Goal: Find specific page/section: Find specific page/section

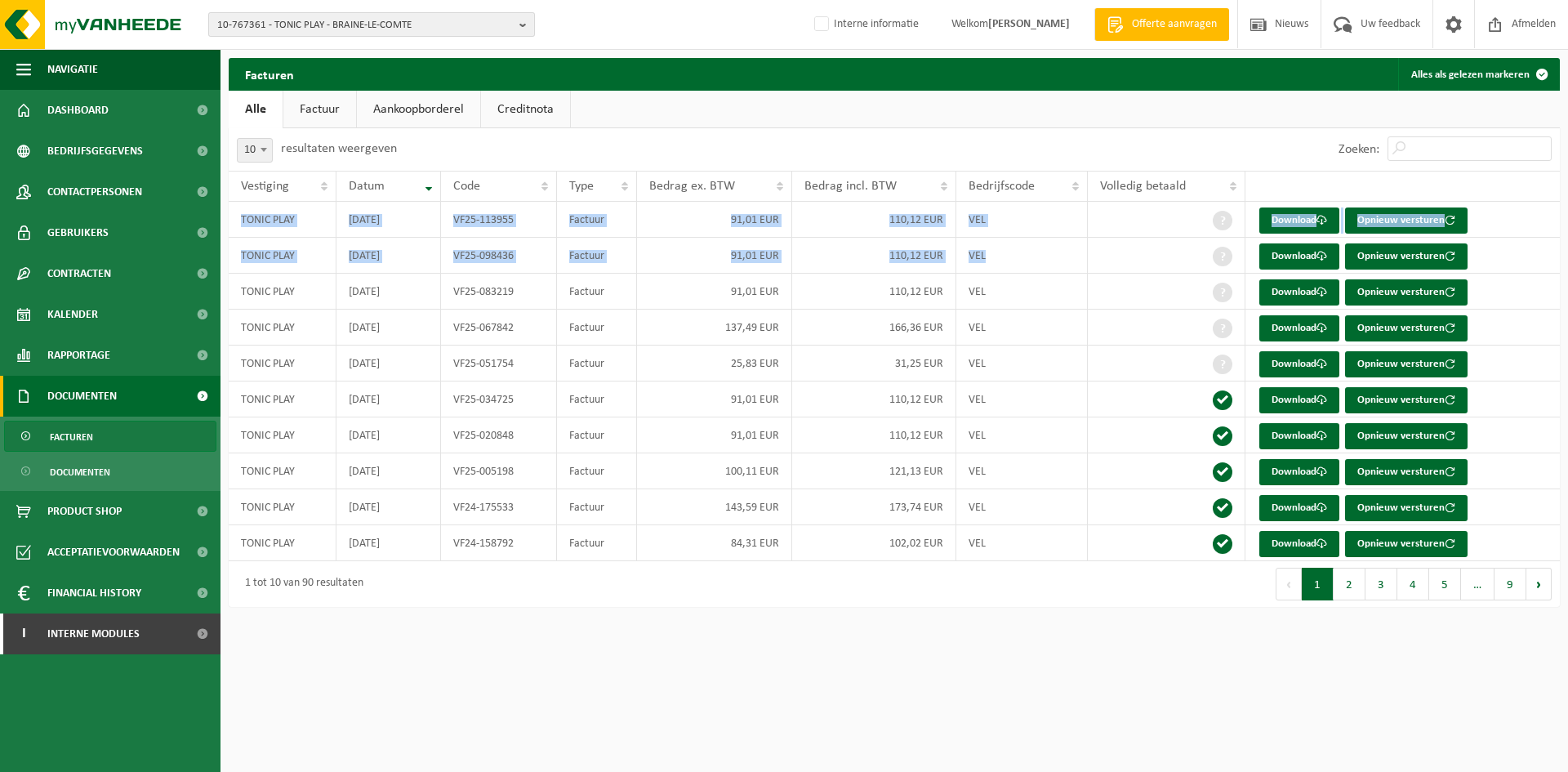
click at [319, 23] on span "10-767361 - TONIC PLAY - BRAINE-LE-COMTE" at bounding box center [365, 25] width 296 height 25
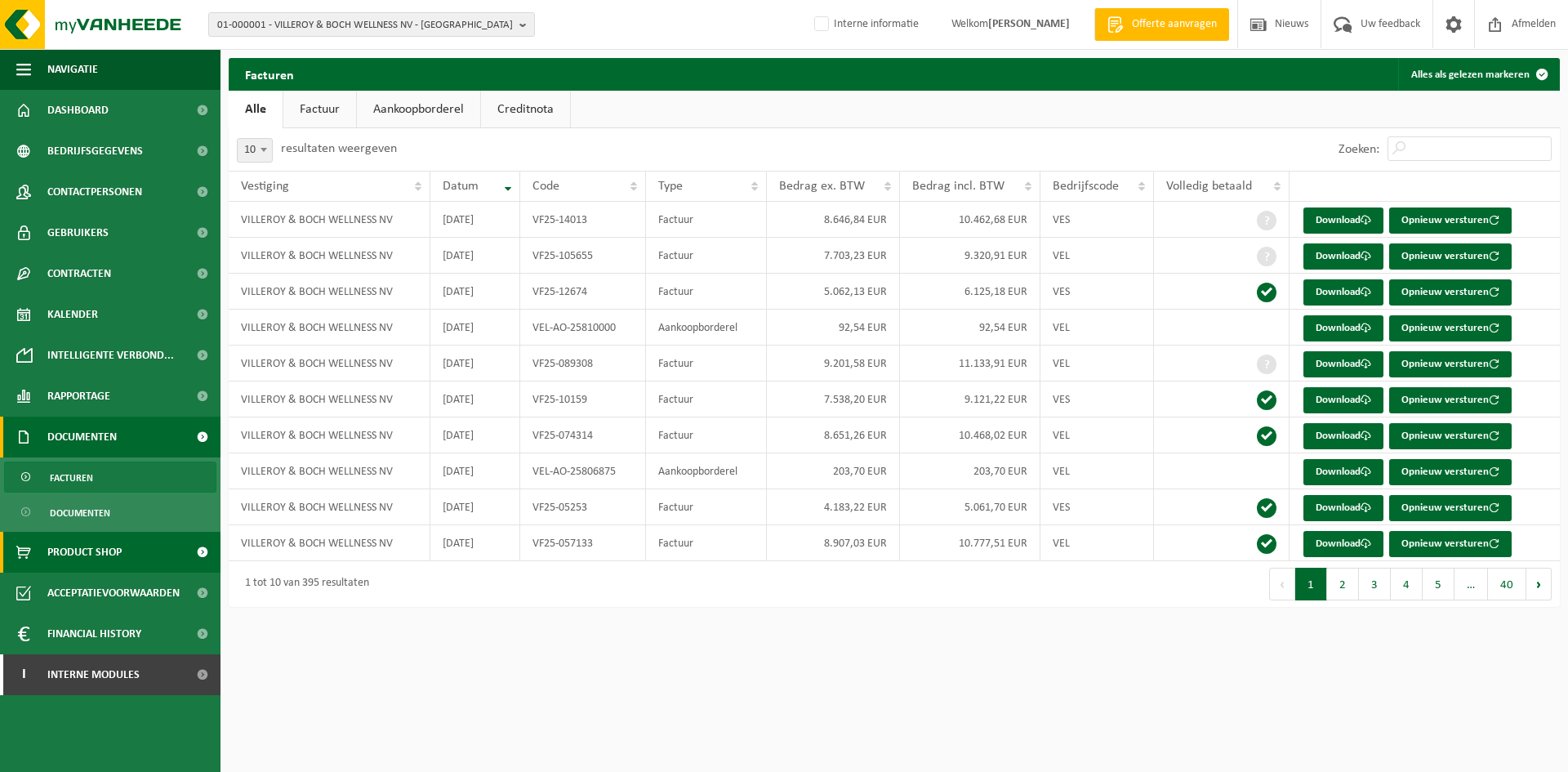
click at [91, 563] on span "Product Shop" at bounding box center [84, 552] width 74 height 41
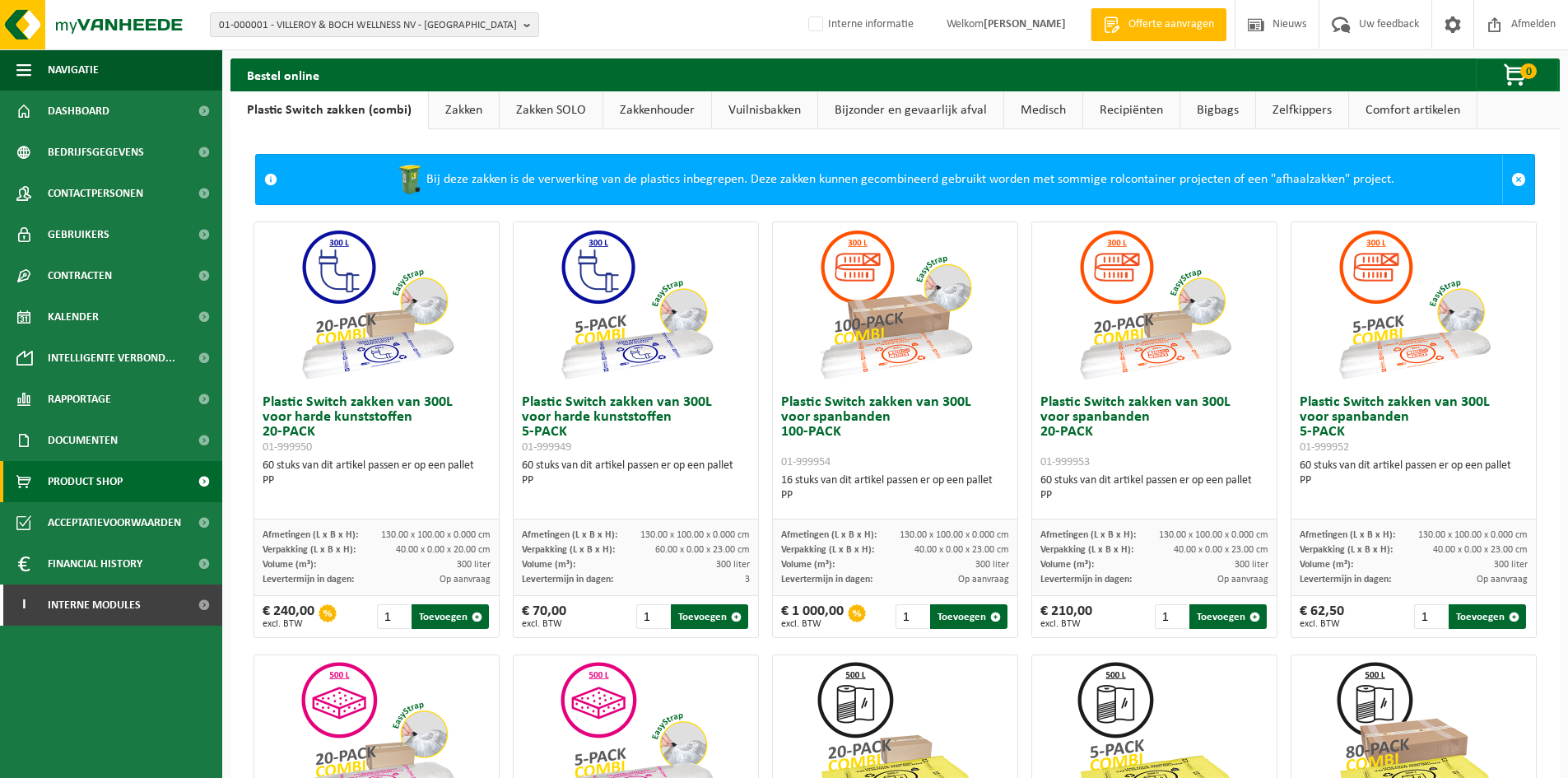
click at [741, 103] on link "Vuilnisbakken" at bounding box center [765, 110] width 105 height 38
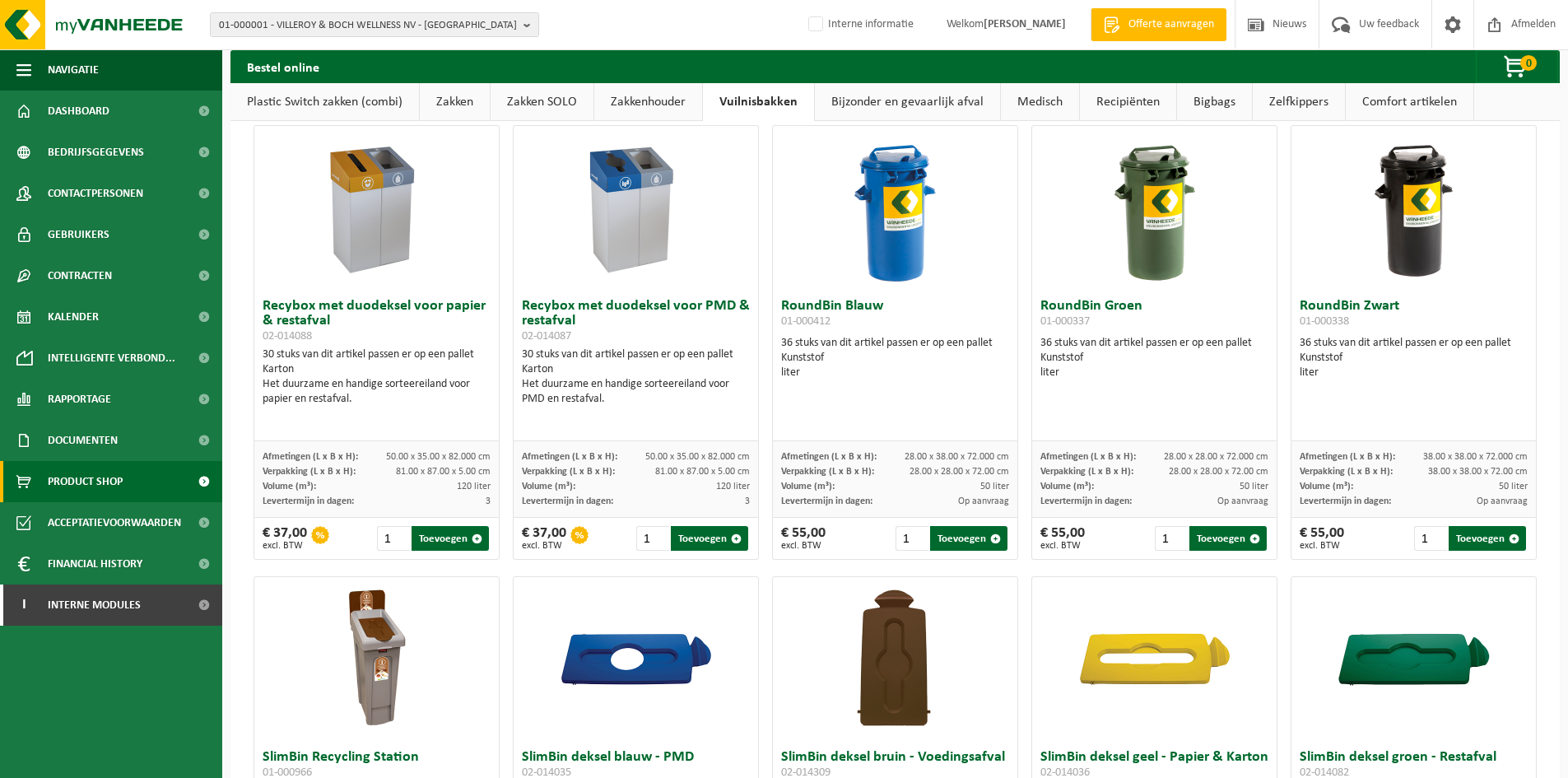
scroll to position [2108, 0]
